Goal: Transaction & Acquisition: Book appointment/travel/reservation

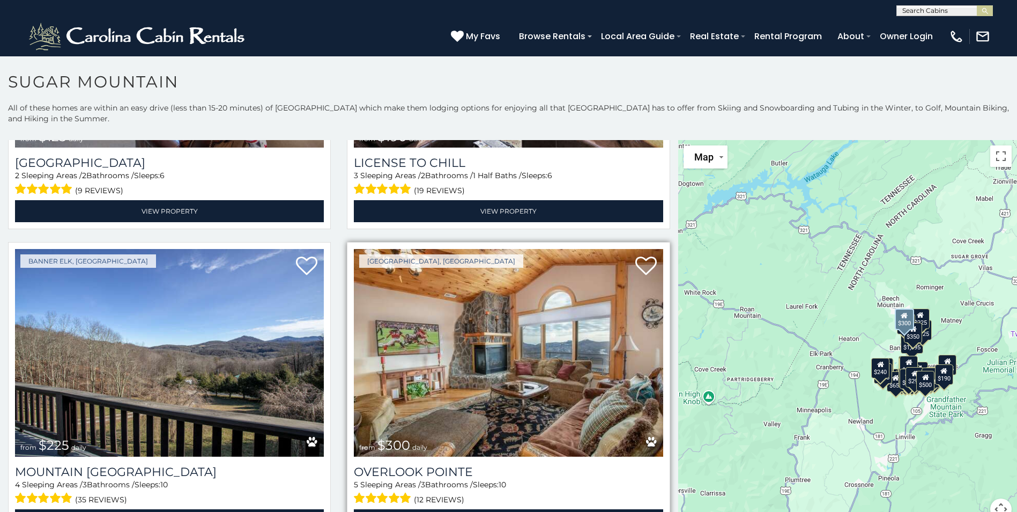
scroll to position [3969, 0]
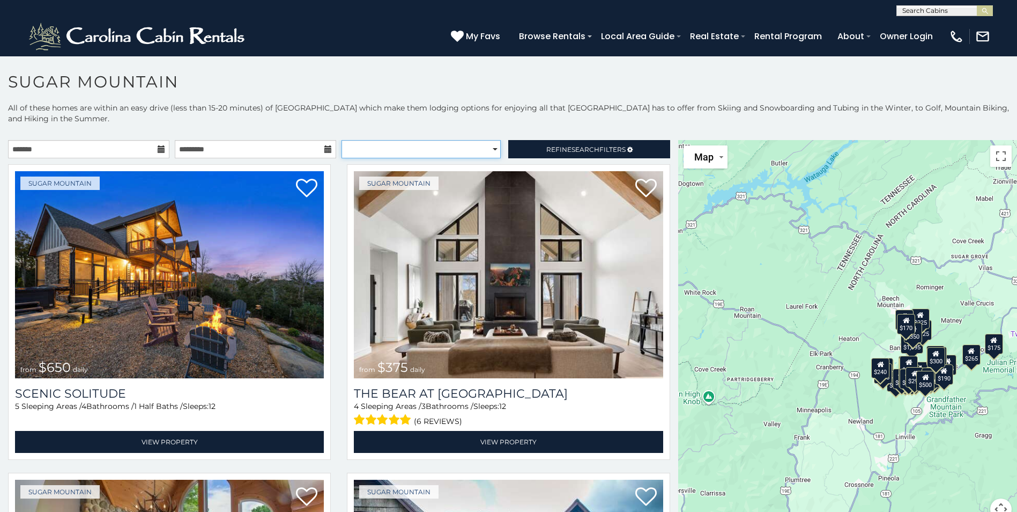
click at [489, 150] on select "**********" at bounding box center [421, 149] width 159 height 18
click at [356, 115] on p "All of these homes are within an easy drive (less than 15-20 minutes) of Sugar …" at bounding box center [508, 118] width 1017 height 32
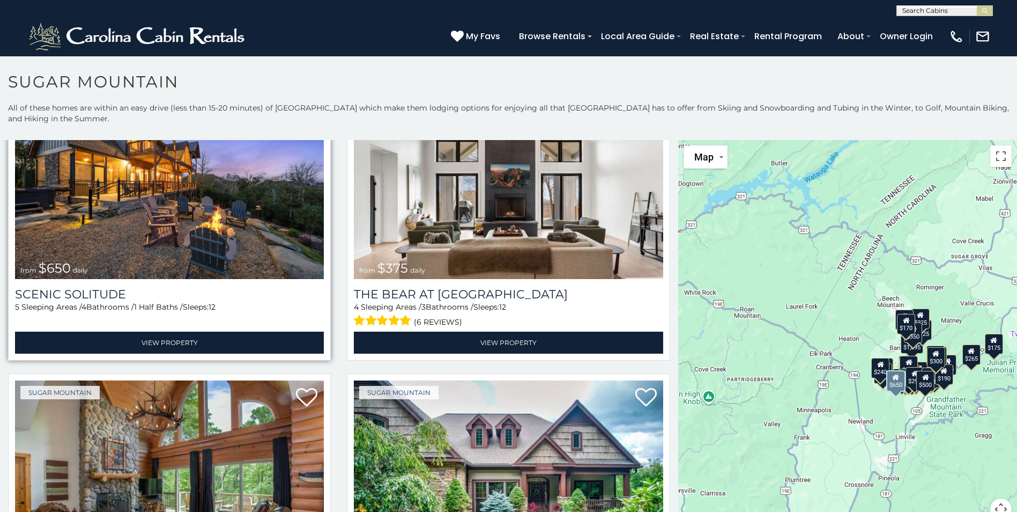
scroll to position [107, 0]
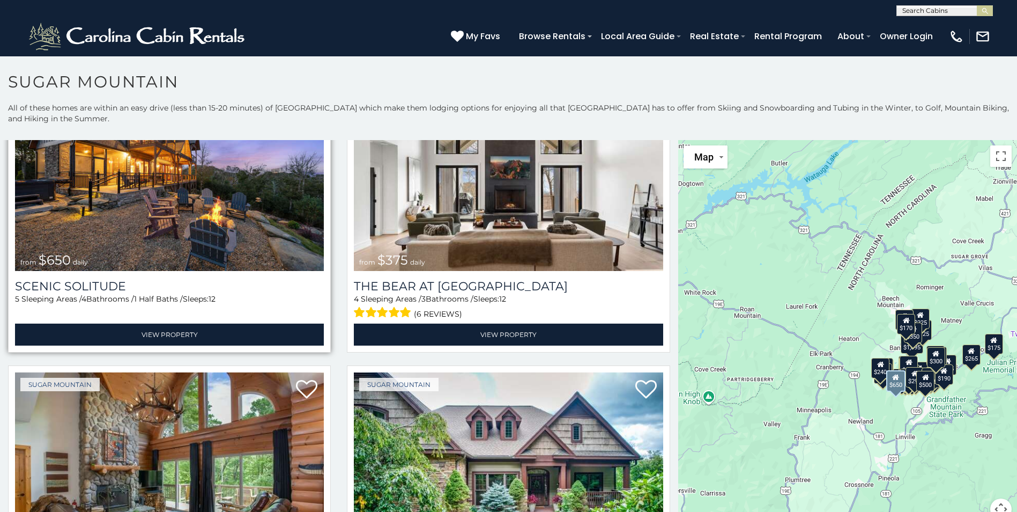
click at [225, 247] on img at bounding box center [169, 167] width 309 height 207
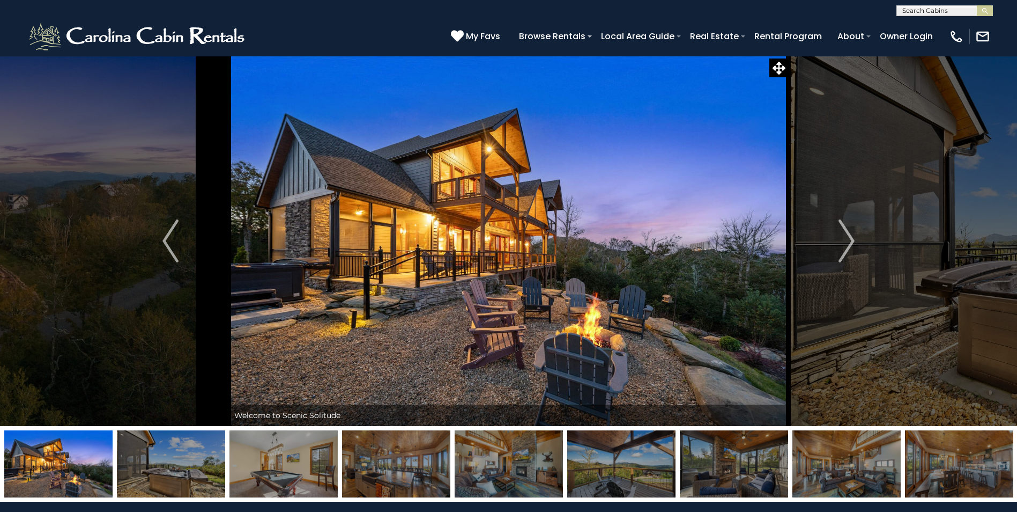
click at [174, 464] on img at bounding box center [171, 463] width 108 height 67
